Goal: Information Seeking & Learning: Compare options

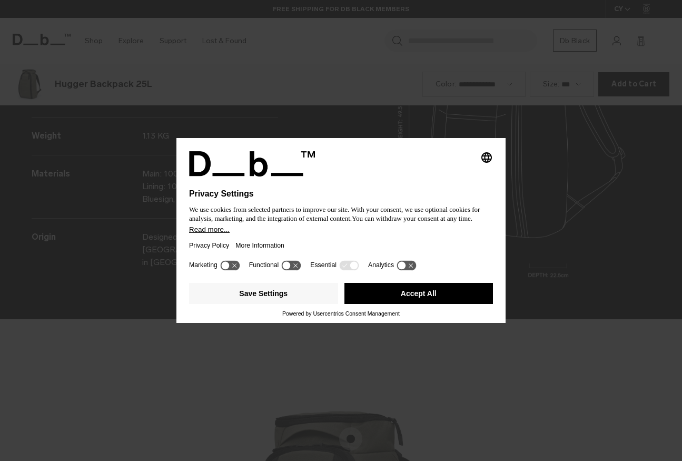
scroll to position [1382, 0]
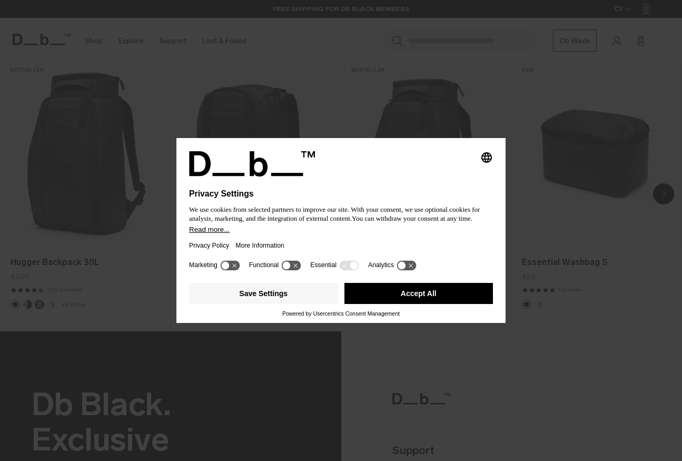
scroll to position [800, 0]
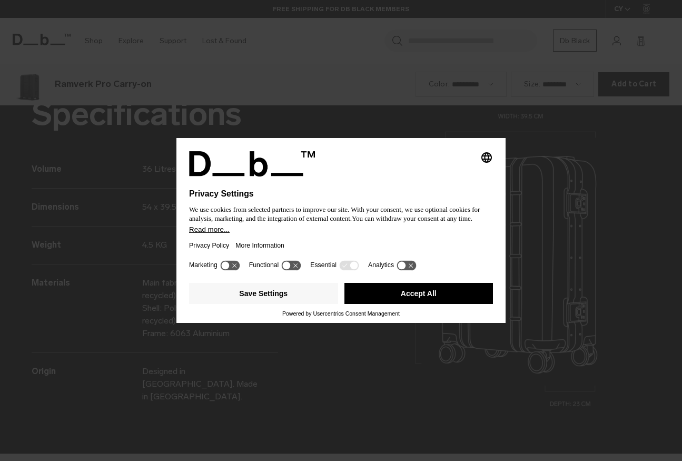
scroll to position [1382, 0]
